Goal: Use online tool/utility: Utilize a website feature to perform a specific function

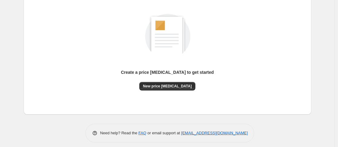
scroll to position [80, 0]
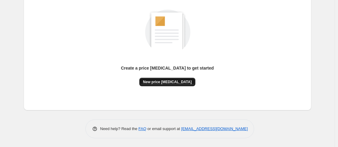
click at [171, 80] on span "New price [MEDICAL_DATA]" at bounding box center [167, 82] width 49 height 5
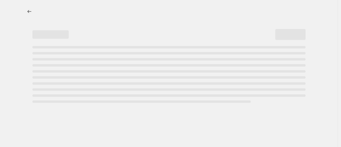
select select "percentage"
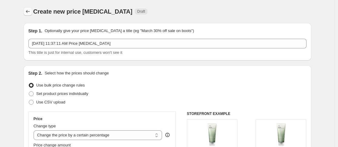
click at [30, 12] on icon "Price change jobs" at bounding box center [28, 11] width 6 height 6
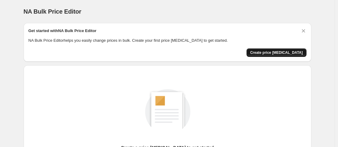
click at [268, 52] on span "Create price [MEDICAL_DATA]" at bounding box center [276, 52] width 53 height 5
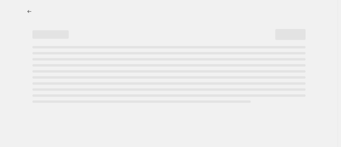
select select "percentage"
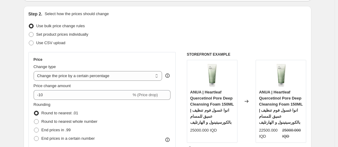
scroll to position [61, 0]
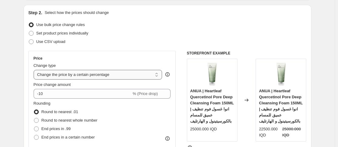
click at [159, 74] on select "Change the price to a certain amount Change the price by a certain amount Chang…" at bounding box center [98, 75] width 129 height 10
click at [217, 29] on ul "Use bulk price change rules Set product prices individually Use CSV upload" at bounding box center [168, 33] width 278 height 25
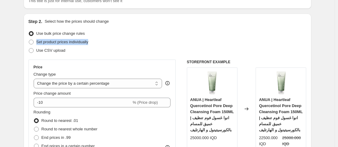
scroll to position [0, 0]
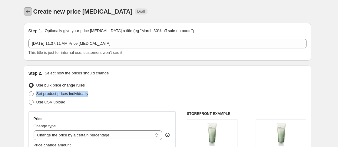
click at [31, 11] on icon "Price change jobs" at bounding box center [28, 11] width 6 height 6
